Goal: Navigation & Orientation: Find specific page/section

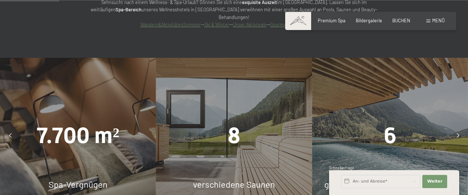
scroll to position [532, 0]
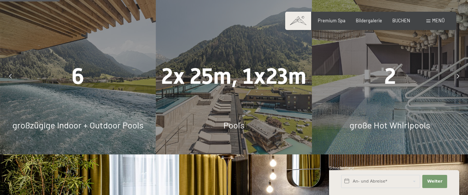
click at [236, 120] on span "Pools" at bounding box center [233, 125] width 21 height 11
click at [370, 21] on span "Bildergalerie" at bounding box center [369, 19] width 26 height 6
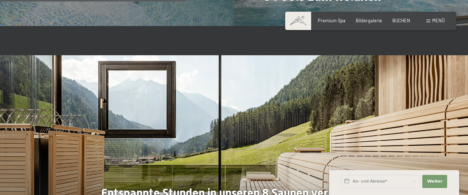
scroll to position [1559, 0]
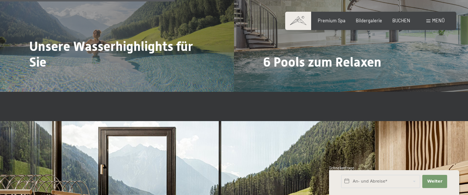
click at [431, 21] on div "Menü" at bounding box center [435, 21] width 18 height 7
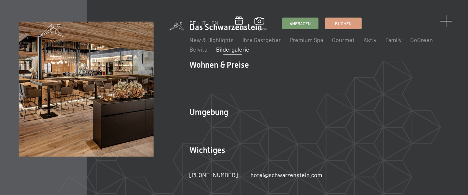
click at [443, 18] on span at bounding box center [446, 21] width 12 height 12
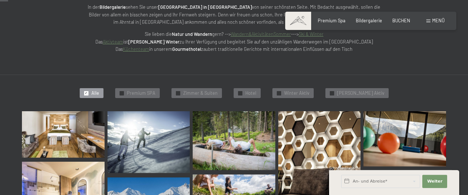
scroll to position [114, 0]
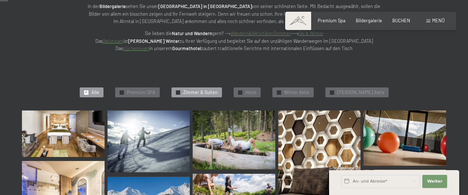
click at [209, 93] on span "Zimmer & Suiten" at bounding box center [200, 92] width 34 height 7
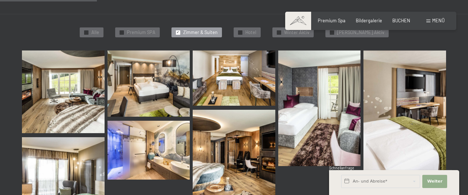
scroll to position [175, 0]
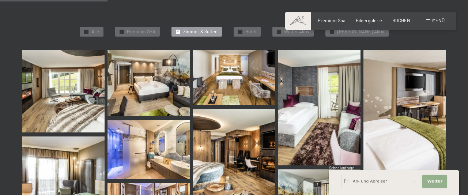
click at [441, 180] on span "Weiter" at bounding box center [434, 181] width 15 height 6
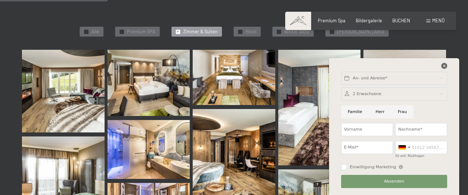
click at [447, 65] on icon at bounding box center [444, 66] width 6 height 6
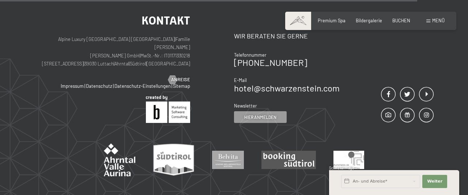
scroll to position [707, 0]
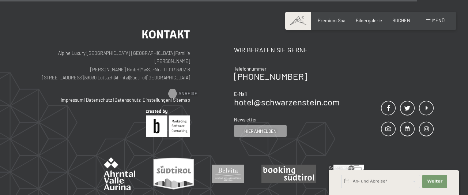
click at [185, 90] on span "Anreise" at bounding box center [187, 93] width 19 height 7
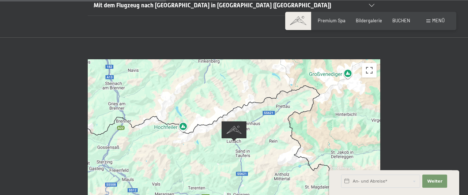
scroll to position [266, 0]
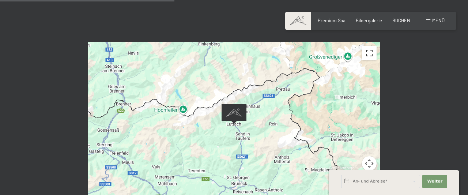
click at [369, 46] on button "Vollbildansicht ein/aus" at bounding box center [369, 53] width 15 height 15
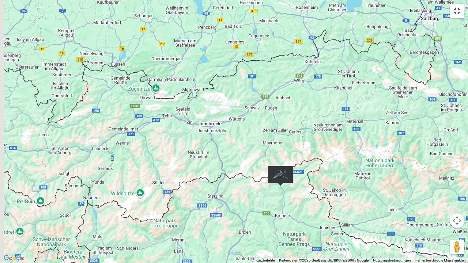
drag, startPoint x: 120, startPoint y: 109, endPoint x: 185, endPoint y: 163, distance: 84.9
click at [185, 163] on div at bounding box center [234, 131] width 468 height 263
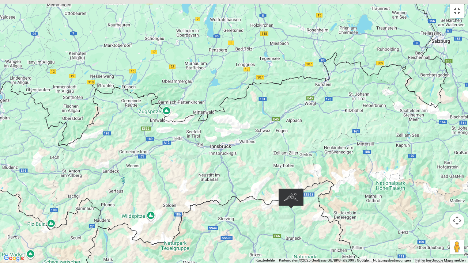
drag, startPoint x: 304, startPoint y: 96, endPoint x: 298, endPoint y: 133, distance: 38.2
click at [297, 132] on div at bounding box center [234, 131] width 468 height 263
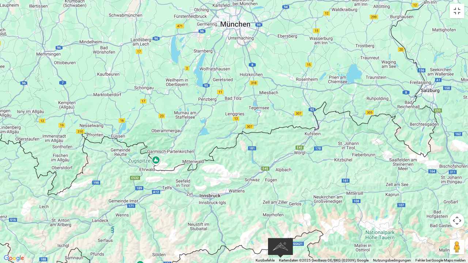
drag, startPoint x: 333, startPoint y: 113, endPoint x: 273, endPoint y: 152, distance: 71.7
click at [275, 150] on div at bounding box center [234, 131] width 468 height 263
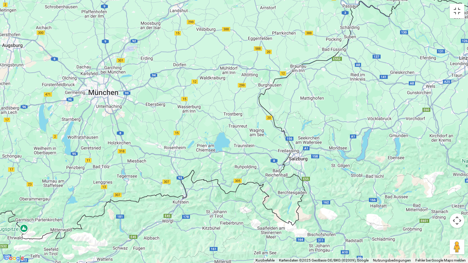
drag, startPoint x: 343, startPoint y: 186, endPoint x: 329, endPoint y: 120, distance: 67.9
click at [335, 137] on div at bounding box center [234, 131] width 468 height 263
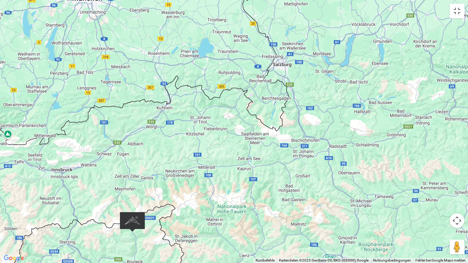
drag, startPoint x: 229, startPoint y: 179, endPoint x: 235, endPoint y: 158, distance: 21.9
click at [235, 158] on div at bounding box center [234, 131] width 468 height 263
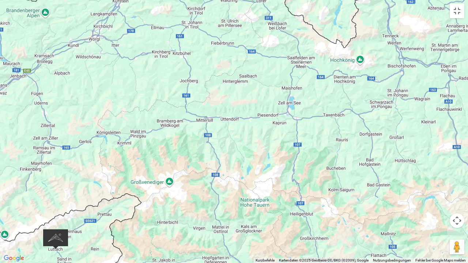
drag, startPoint x: 92, startPoint y: 172, endPoint x: 137, endPoint y: 139, distance: 56.0
click at [135, 140] on div at bounding box center [234, 131] width 468 height 263
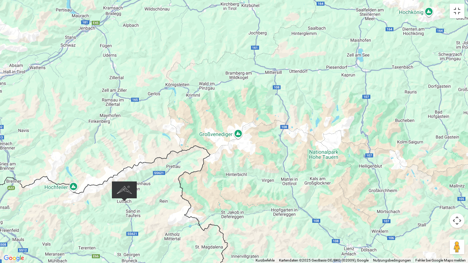
click at [245, 195] on div at bounding box center [234, 131] width 468 height 263
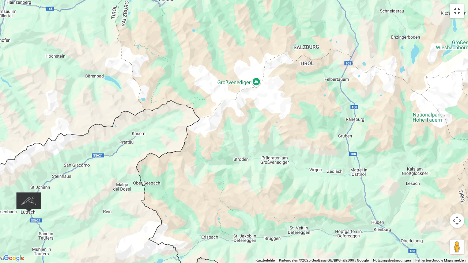
drag, startPoint x: 177, startPoint y: 175, endPoint x: 276, endPoint y: 132, distance: 108.8
click at [255, 140] on div at bounding box center [234, 131] width 468 height 263
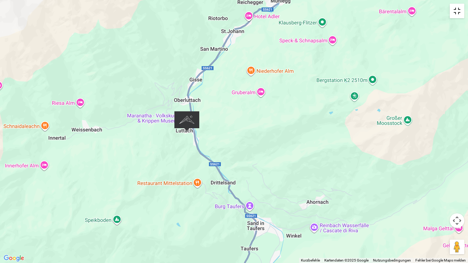
click at [457, 12] on button "Vollbildansicht ein/aus" at bounding box center [457, 11] width 15 height 15
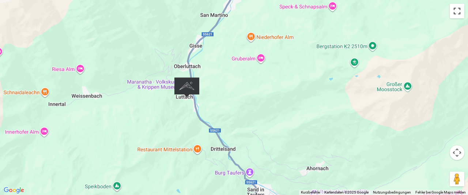
scroll to position [144, 0]
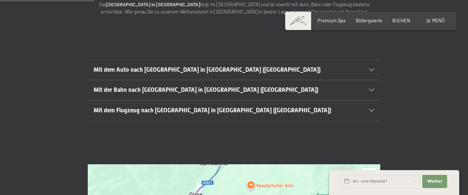
click at [372, 60] on div "Mit dem Auto nach Luttach in Südtirol (Italien)" at bounding box center [234, 70] width 281 height 20
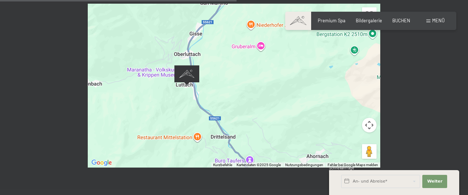
scroll to position [448, 0]
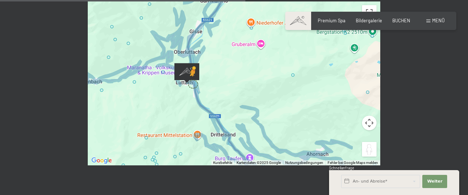
drag, startPoint x: 368, startPoint y: 133, endPoint x: 193, endPoint y: 68, distance: 186.4
click at [193, 68] on div "Um den Modus zum Ziehen mit der Tastatur zu aktivieren, drückst du Alt + Eingab…" at bounding box center [234, 83] width 293 height 164
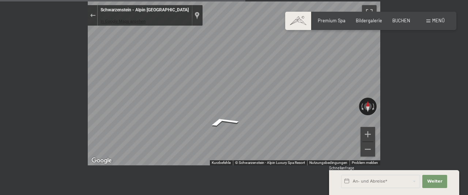
click at [129, 19] on link "In Google Maps ansehen" at bounding box center [123, 21] width 45 height 5
click at [269, 152] on div "← Nach links → Nach rechts ↑ Nach oben ↓ Nach unten + Heranzoomen - Herauszoome…" at bounding box center [234, 84] width 468 height 208
click at [81, 95] on div "← Nach links → Nach rechts ↑ Nach oben ↓ Nach unten + Heranzoomen - Herauszoome…" at bounding box center [234, 83] width 336 height 164
click at [69, 88] on div "← Nach links → Nach rechts ↑ Nach oben ↓ Nach unten + Heranzoomen - Herauszoome…" at bounding box center [234, 83] width 336 height 164
click at [39, 84] on div "← Nach links → Nach rechts ↑ Nach oben ↓ Nach unten + Heranzoomen - Herauszoome…" at bounding box center [234, 84] width 468 height 208
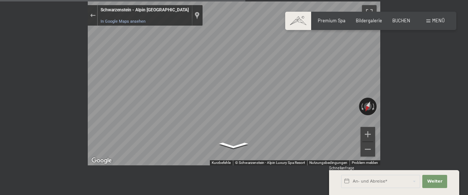
click at [78, 86] on div "← Nach links → Nach rechts ↑ Nach oben ↓ Nach unten + Heranzoomen - Herauszoome…" at bounding box center [234, 83] width 336 height 164
click at [434, 181] on span "Weiter" at bounding box center [434, 181] width 15 height 6
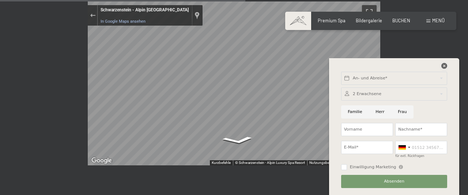
click at [445, 64] on icon at bounding box center [444, 66] width 6 height 6
